Goal: Transaction & Acquisition: Purchase product/service

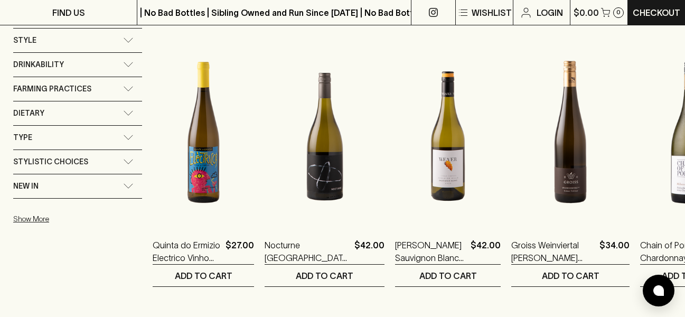
scroll to position [740, 0]
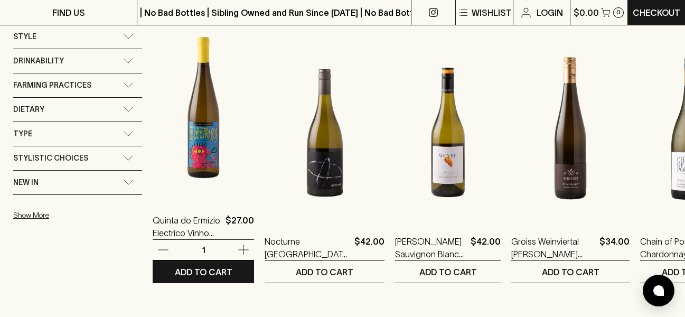
click at [214, 187] on img at bounding box center [203, 105] width 101 height 185
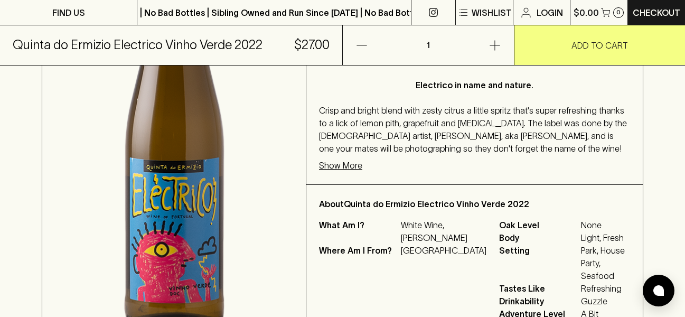
scroll to position [303, 0]
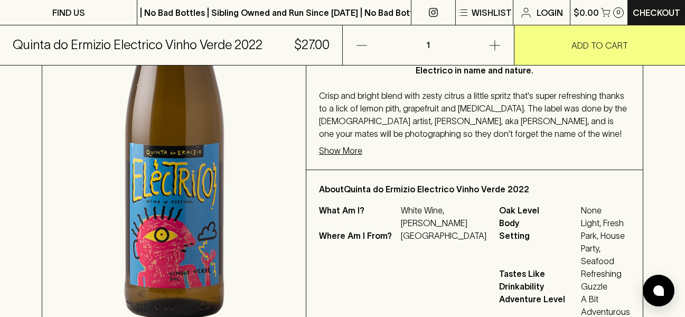
click at [362, 157] on p "Show More" at bounding box center [340, 150] width 43 height 13
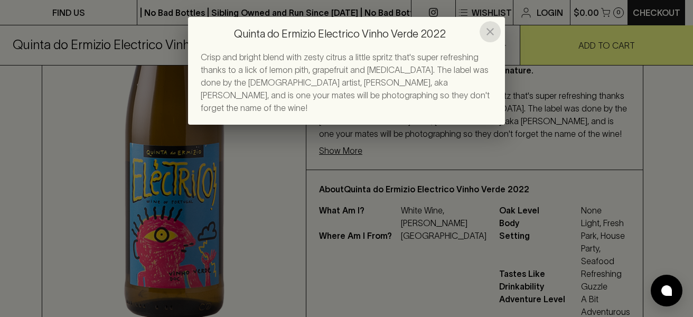
click at [490, 28] on icon "close" at bounding box center [490, 31] width 13 height 13
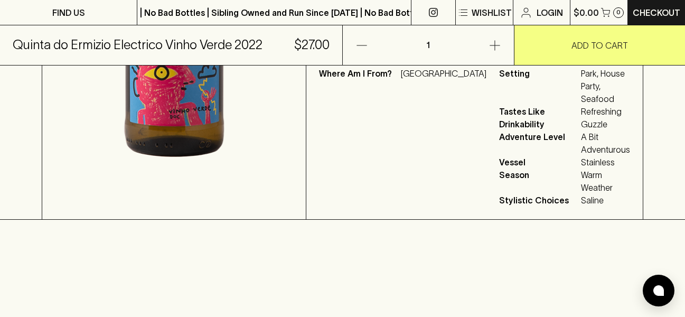
scroll to position [500, 0]
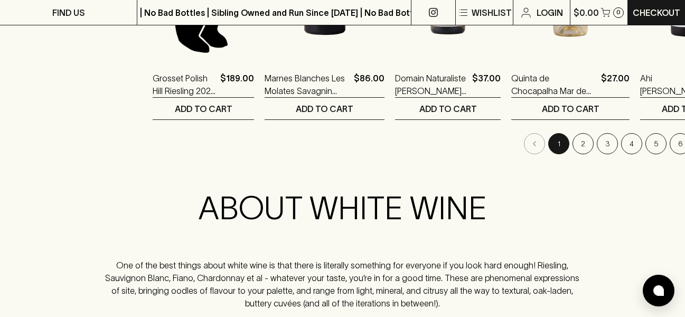
scroll to position [1127, 0]
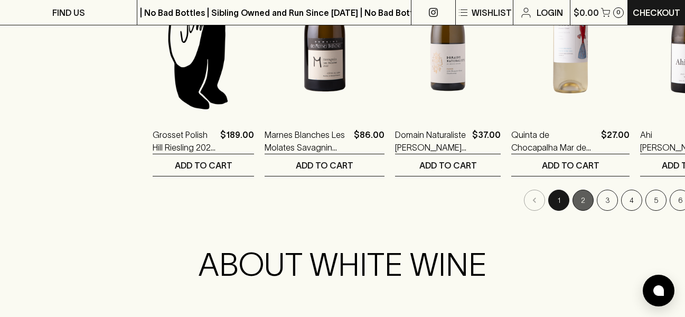
click at [573, 199] on button "2" at bounding box center [583, 200] width 21 height 21
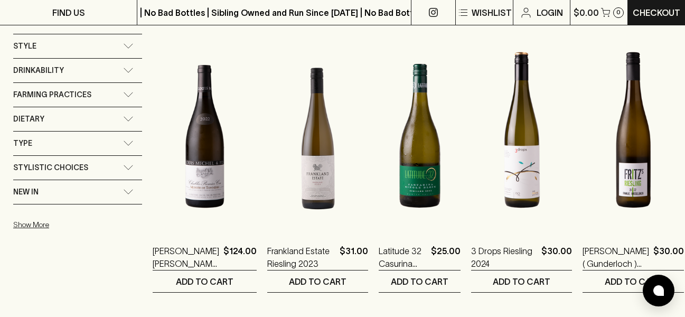
scroll to position [82, 0]
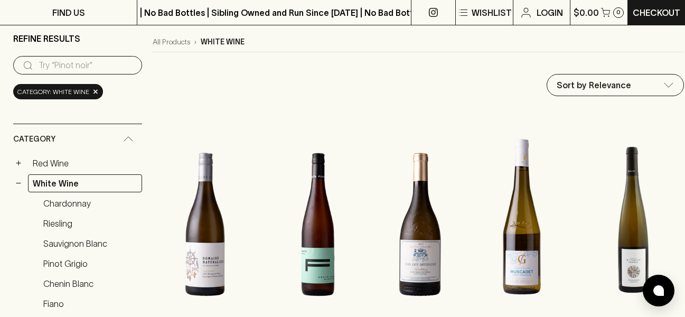
click at [103, 68] on input "search" at bounding box center [86, 65] width 95 height 17
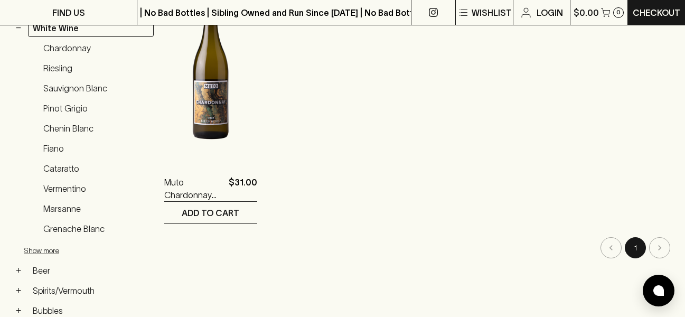
scroll to position [245, 0]
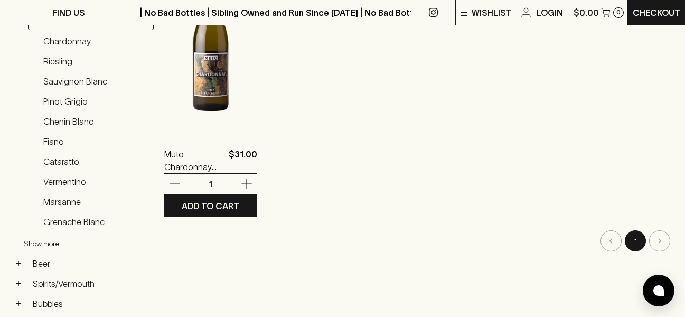
type input "beechworth"
click at [209, 106] on img at bounding box center [210, 39] width 93 height 185
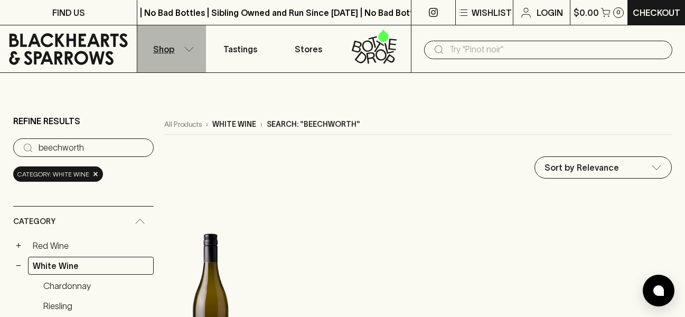
click at [164, 49] on p "Shop" at bounding box center [163, 49] width 21 height 13
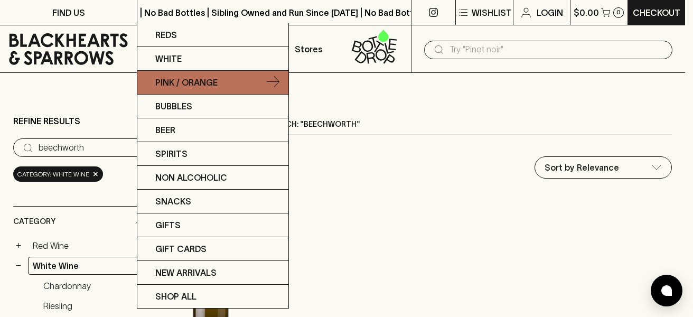
click at [207, 82] on p "Pink / Orange" at bounding box center [186, 82] width 62 height 13
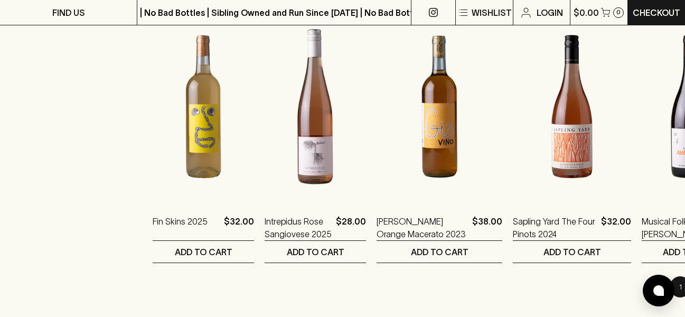
scroll to position [1049, 0]
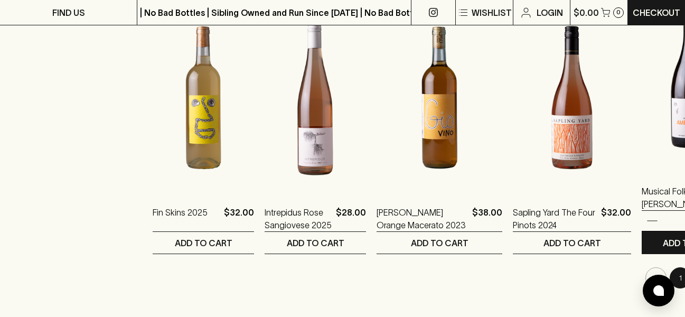
click at [642, 143] on img at bounding box center [691, 76] width 99 height 185
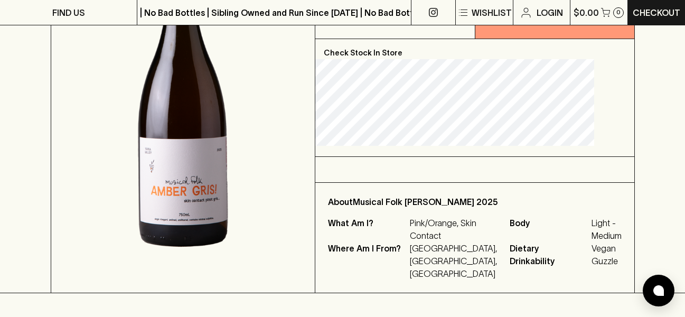
scroll to position [226, 0]
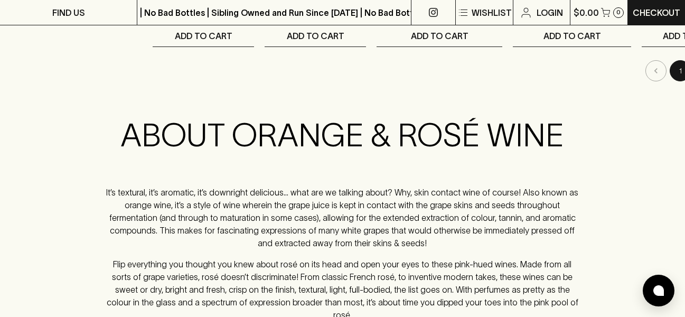
scroll to position [1232, 0]
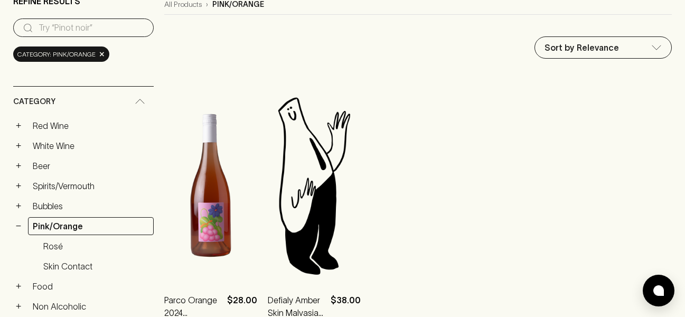
scroll to position [162, 0]
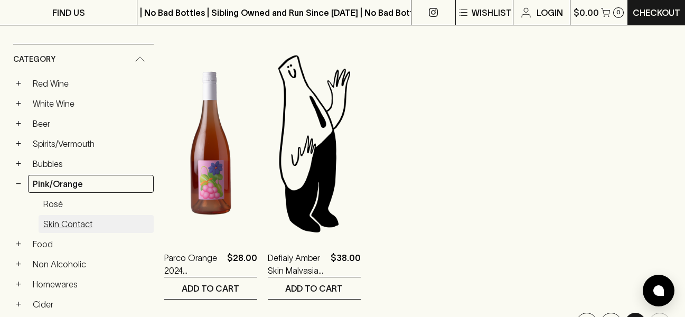
click at [66, 221] on link "Skin Contact" at bounding box center [96, 224] width 115 height 18
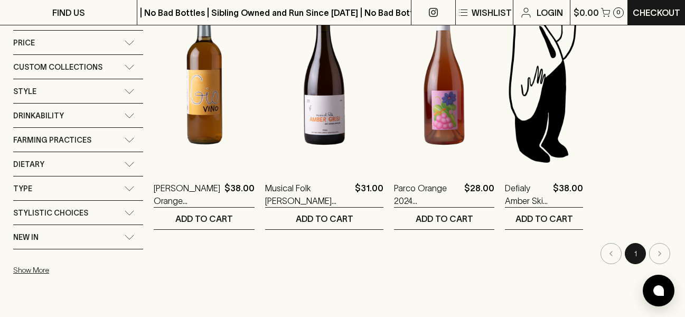
scroll to position [493, 0]
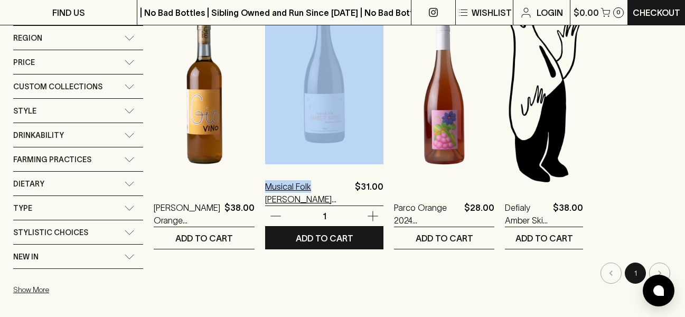
drag, startPoint x: 248, startPoint y: 221, endPoint x: 317, endPoint y: 190, distance: 75.9
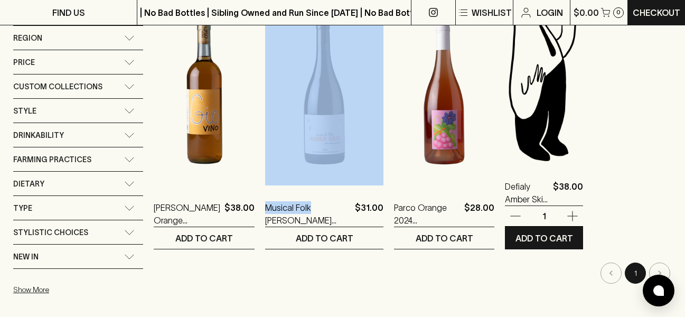
click at [521, 129] on img at bounding box center [544, 71] width 78 height 185
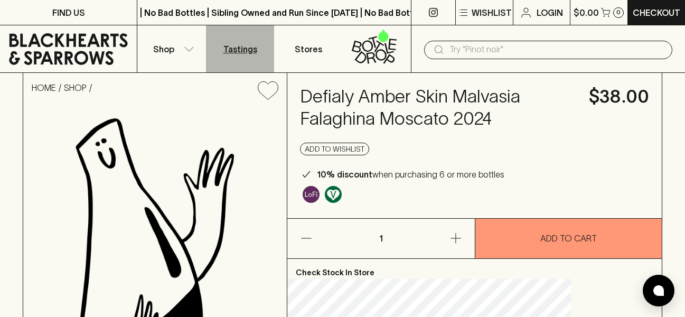
click at [245, 48] on p "Tastings" at bounding box center [240, 49] width 34 height 13
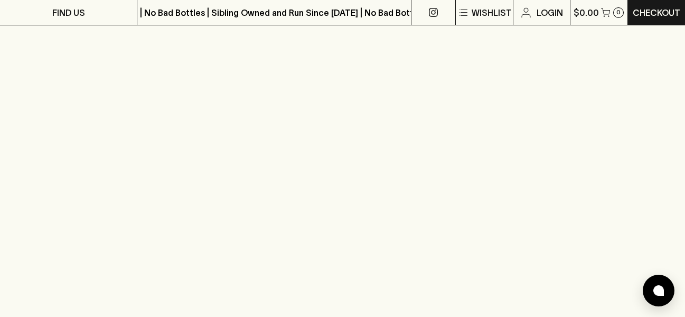
scroll to position [15, 0]
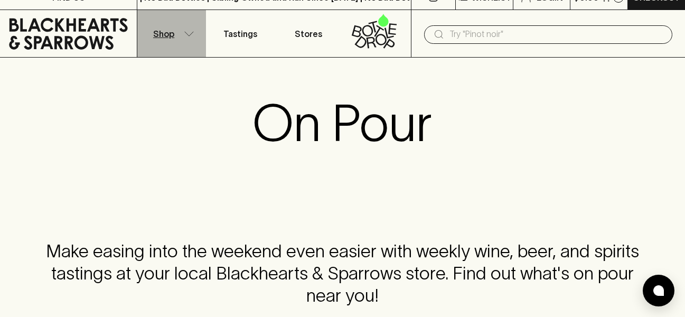
click at [166, 36] on p "Shop" at bounding box center [163, 33] width 21 height 13
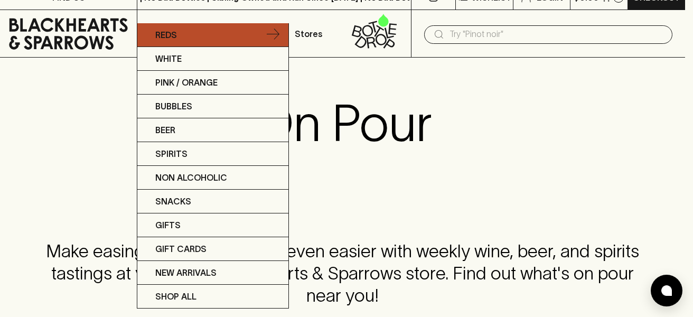
click at [181, 36] on link "Reds" at bounding box center [212, 35] width 151 height 24
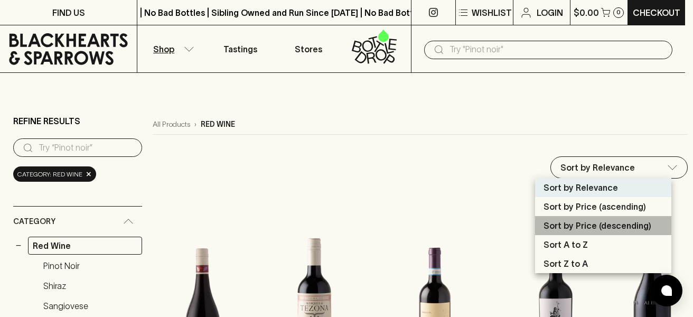
click at [604, 228] on p "Sort by Price (descending)" at bounding box center [598, 225] width 108 height 13
type input "price:desc"
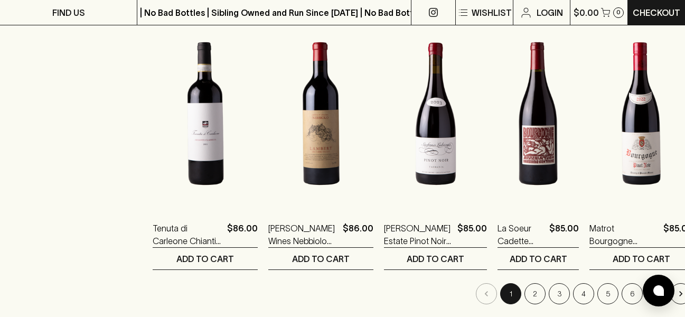
scroll to position [1042, 0]
